Goal: Find specific page/section: Find specific page/section

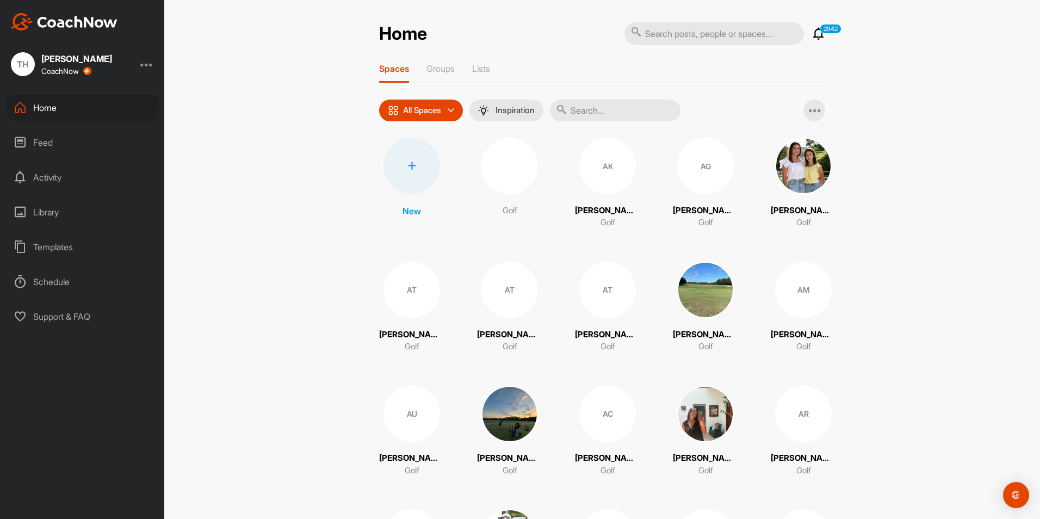
click at [653, 39] on input "text" at bounding box center [714, 33] width 180 height 23
click at [609, 213] on p "[PERSON_NAME]" at bounding box center [607, 211] width 65 height 13
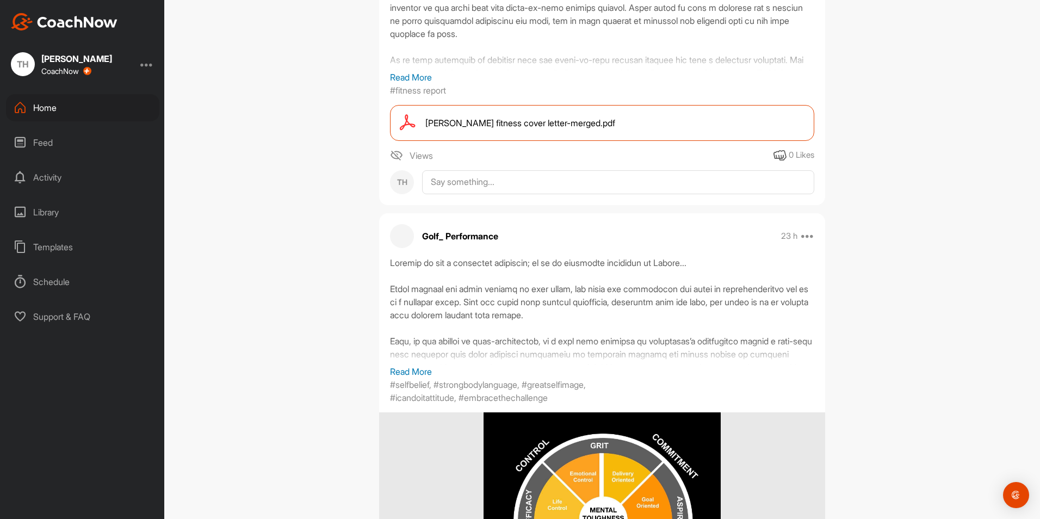
scroll to position [326, 0]
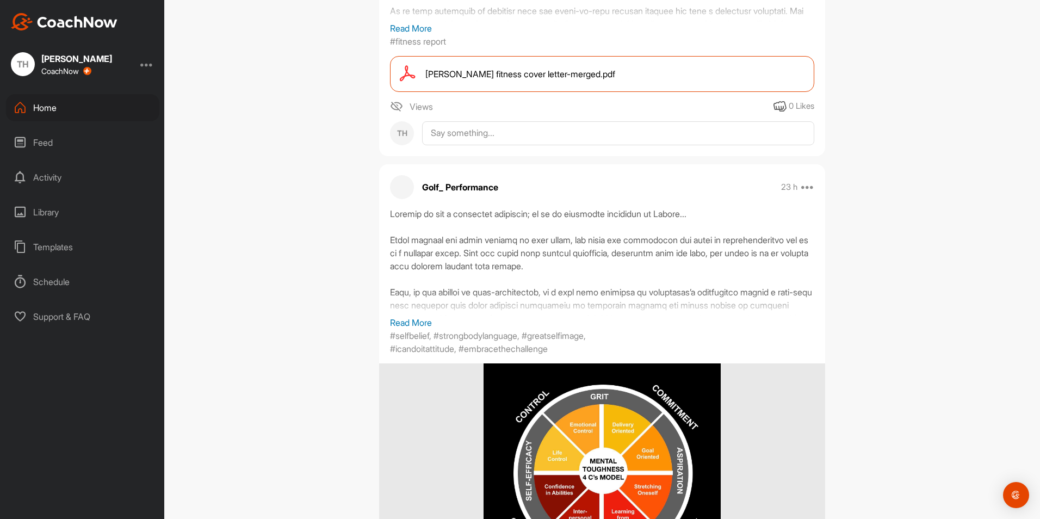
click at [585, 77] on span "[PERSON_NAME] fitness cover letter-merged.pdf" at bounding box center [520, 73] width 190 height 13
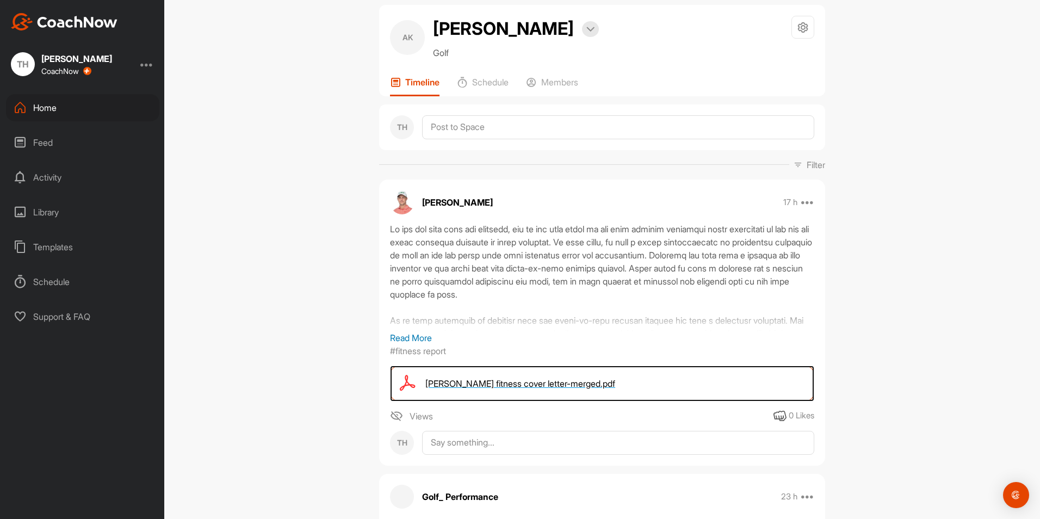
scroll to position [0, 0]
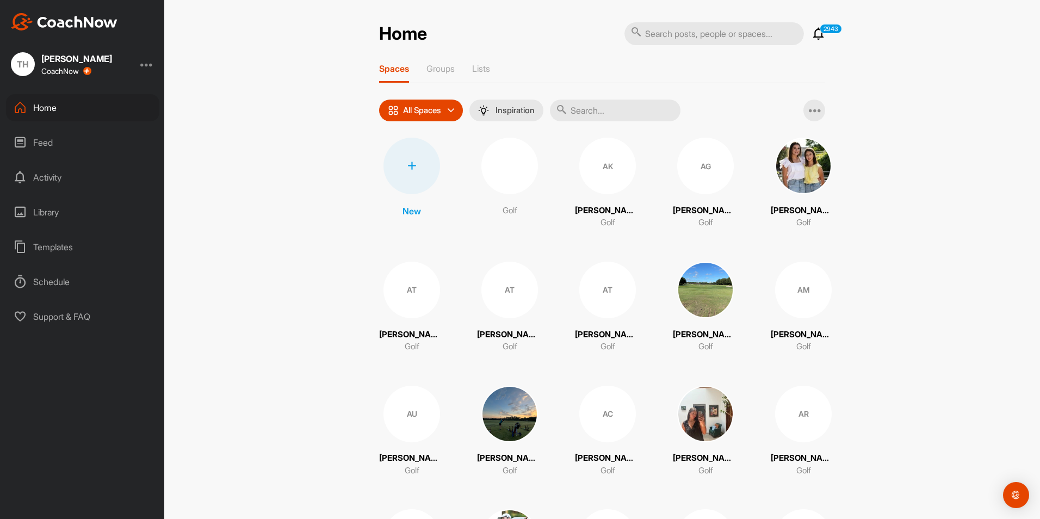
click at [642, 34] on input "text" at bounding box center [714, 33] width 180 height 23
click at [583, 112] on input "text" at bounding box center [615, 111] width 131 height 22
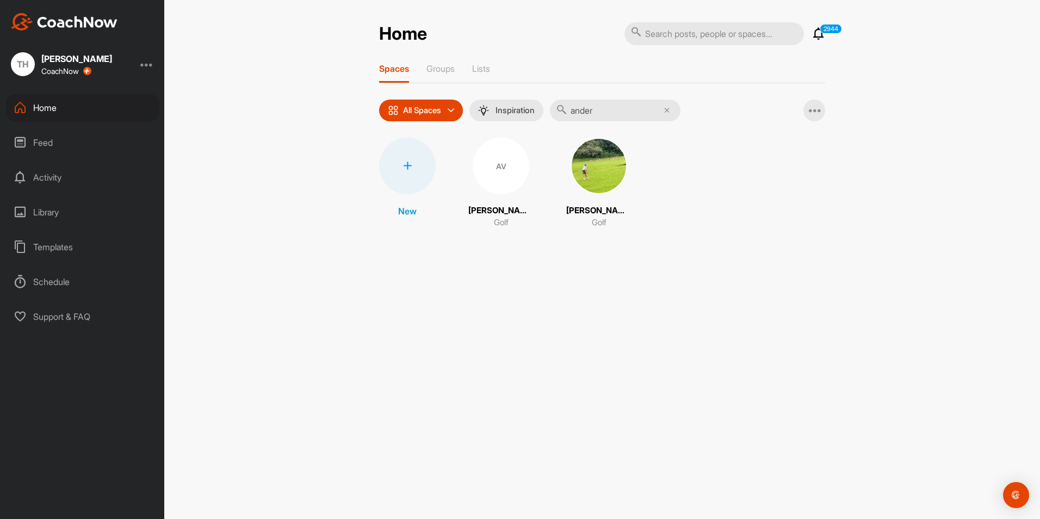
type input "ander"
click at [525, 209] on p "[PERSON_NAME]" at bounding box center [500, 211] width 65 height 13
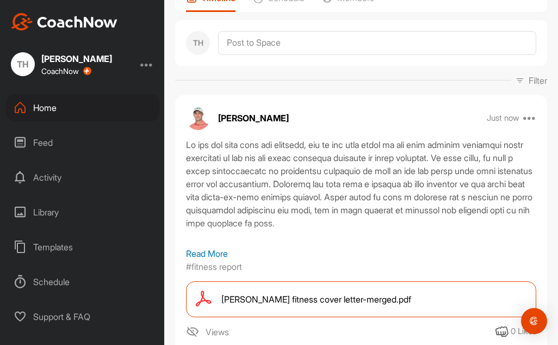
scroll to position [109, 0]
